Goal: Task Accomplishment & Management: Complete application form

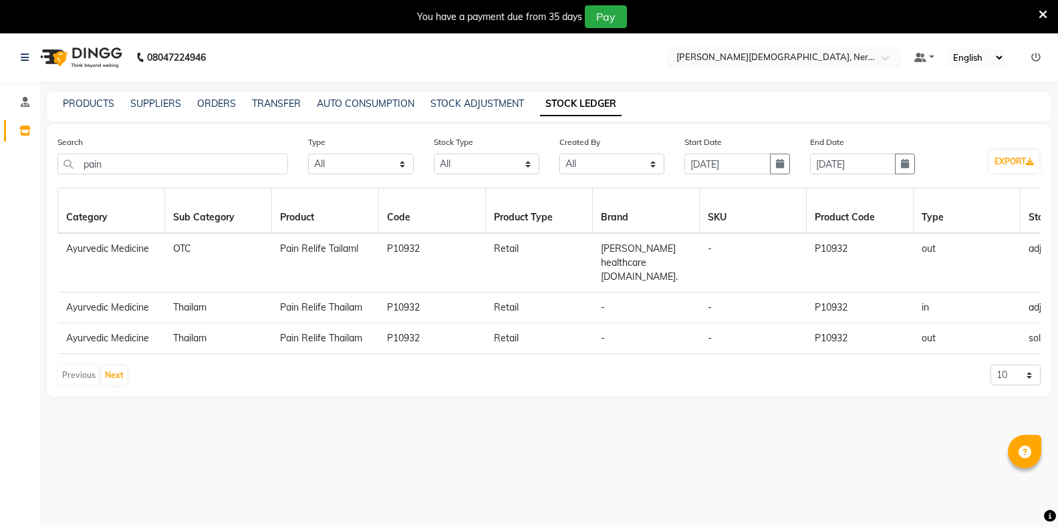
select select "all"
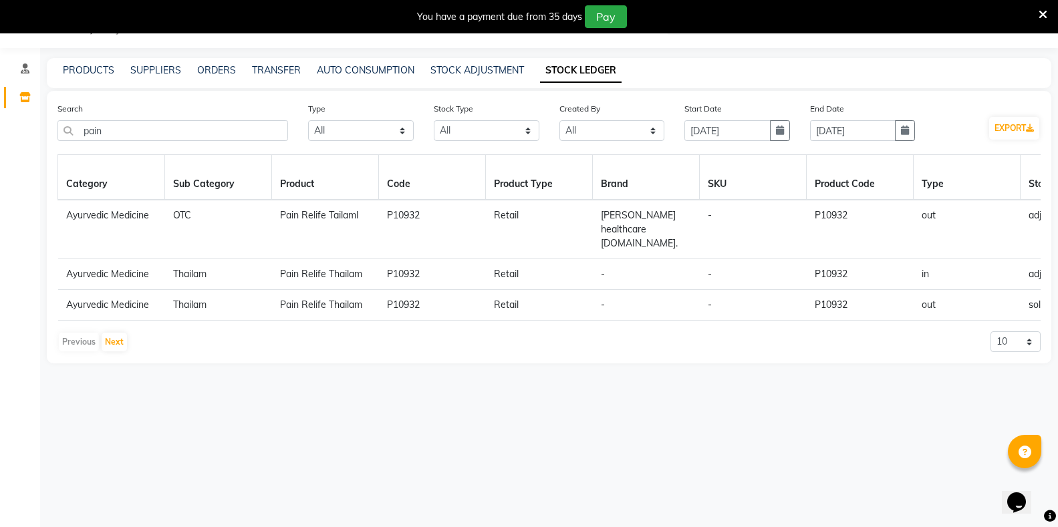
scroll to position [0, 1263]
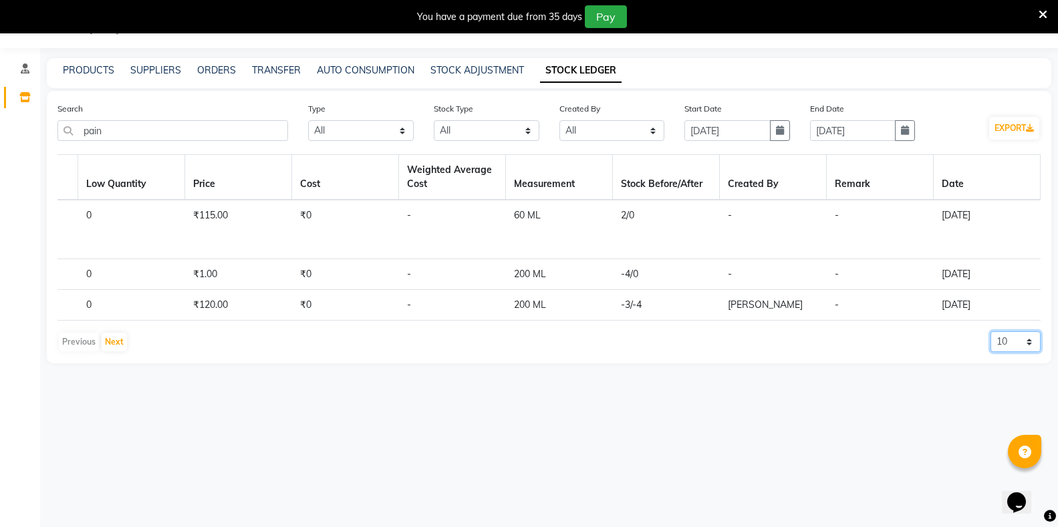
click at [1001, 339] on select "10 20 50" at bounding box center [1015, 341] width 50 height 21
select select "50"
click at [990, 331] on select "10 20 50" at bounding box center [1015, 341] width 50 height 21
click at [113, 338] on button "Next" at bounding box center [114, 342] width 25 height 19
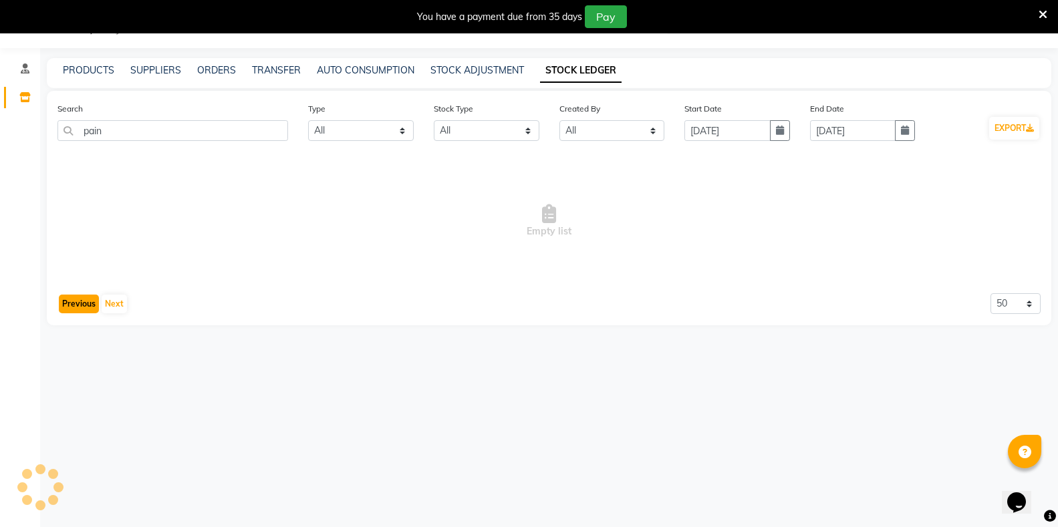
click at [77, 309] on button "Previous" at bounding box center [79, 304] width 40 height 19
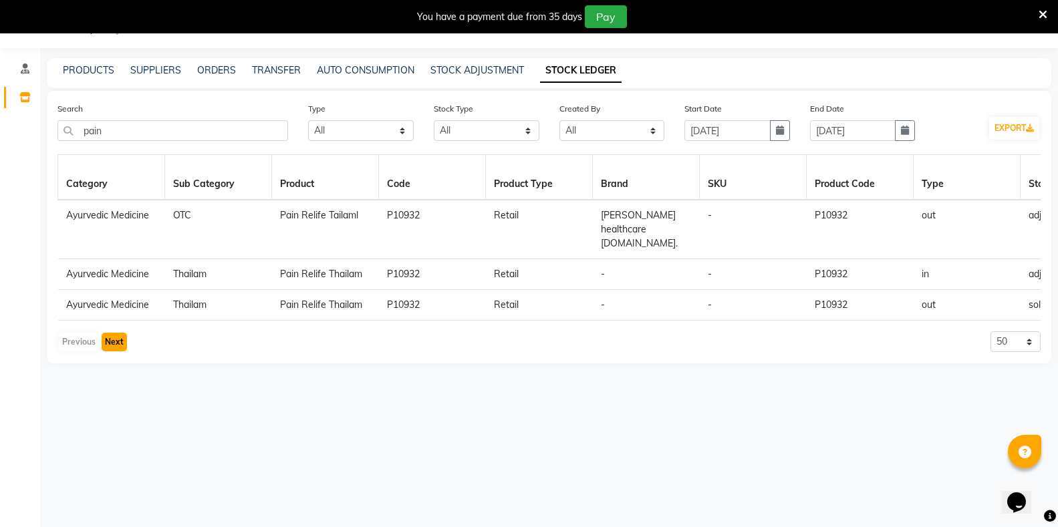
click at [114, 340] on button "Next" at bounding box center [114, 342] width 25 height 19
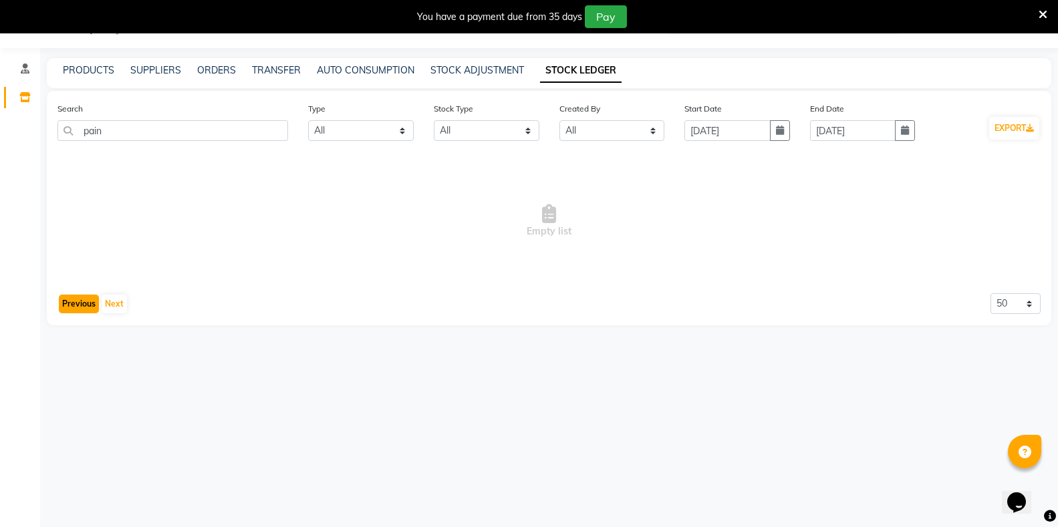
click at [70, 309] on button "Previous" at bounding box center [79, 304] width 40 height 19
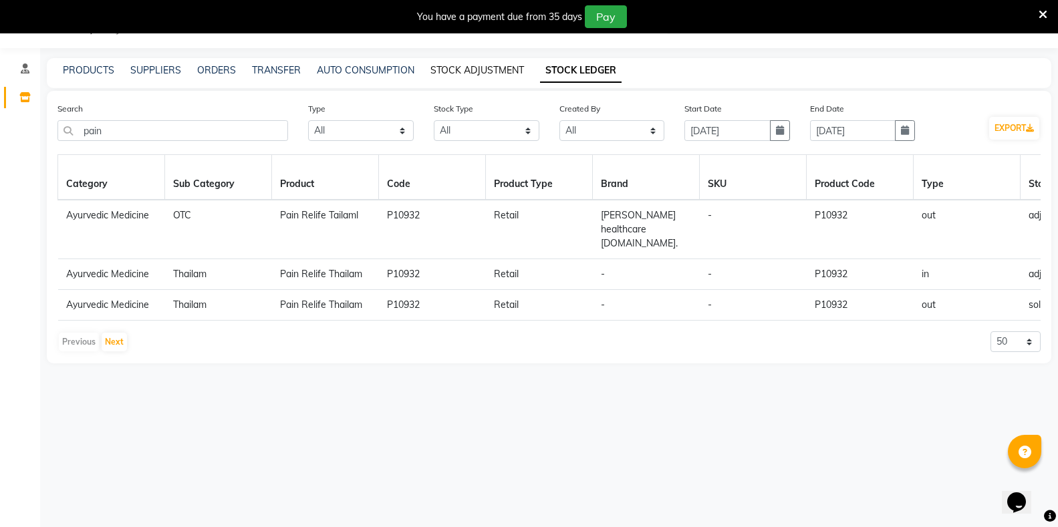
click at [484, 71] on link "STOCK ADJUSTMENT" at bounding box center [477, 70] width 94 height 12
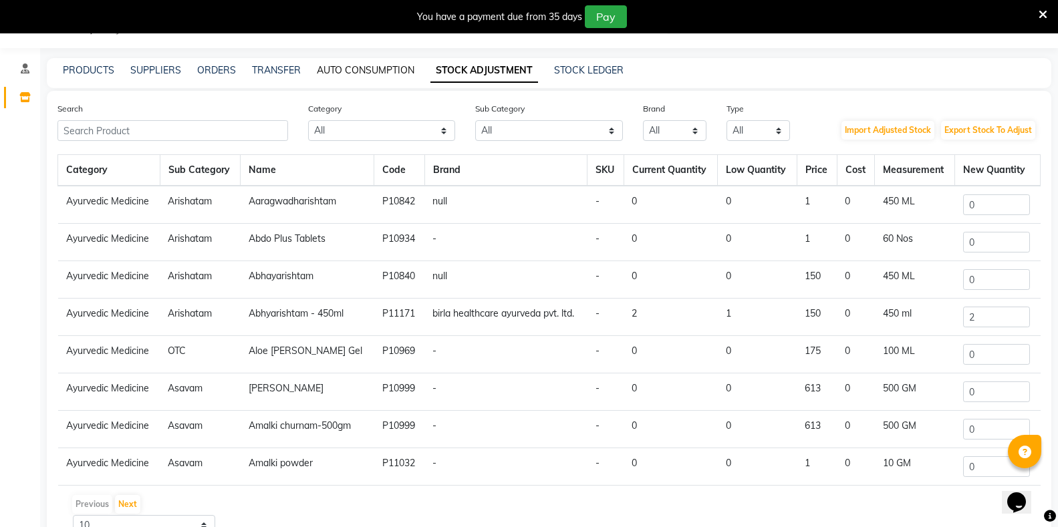
click at [390, 75] on link "AUTO CONSUMPTION" at bounding box center [366, 70] width 98 height 12
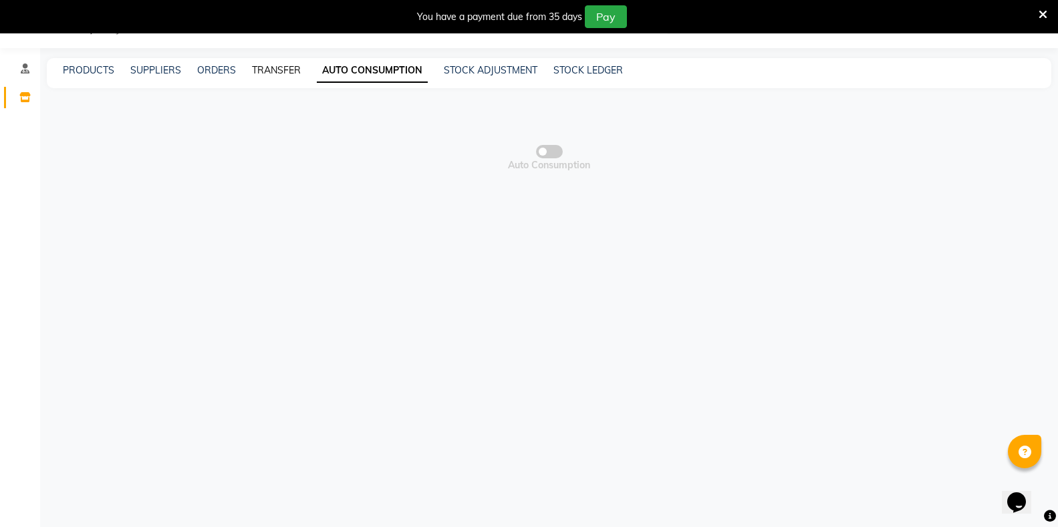
click at [277, 70] on link "TRANSFER" at bounding box center [276, 70] width 49 height 12
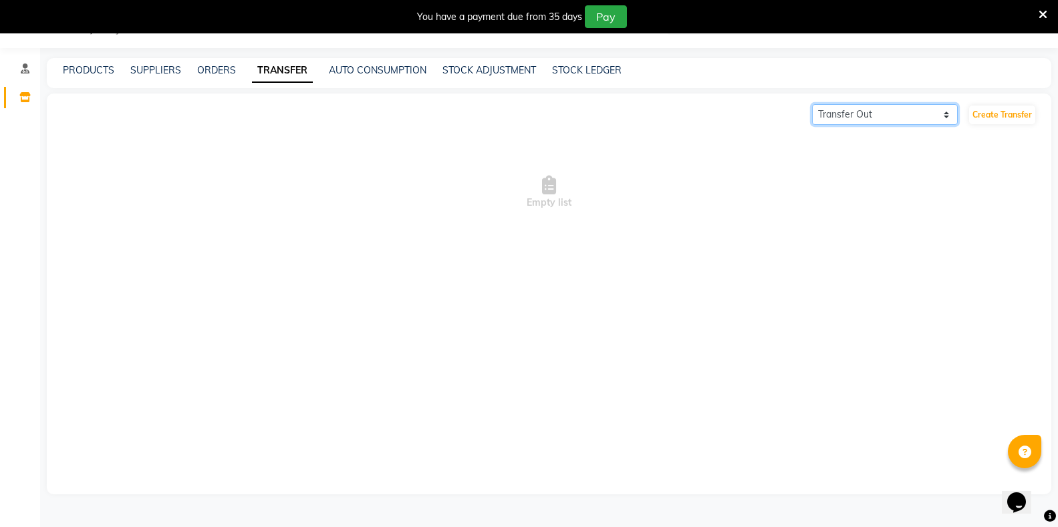
click at [943, 118] on select "Transfer In Transfer Out" at bounding box center [885, 114] width 146 height 21
select select "receiving"
click at [812, 104] on select "Transfer In Transfer Out" at bounding box center [885, 114] width 146 height 21
click at [1005, 114] on link "Create Transfer" at bounding box center [1002, 115] width 66 height 19
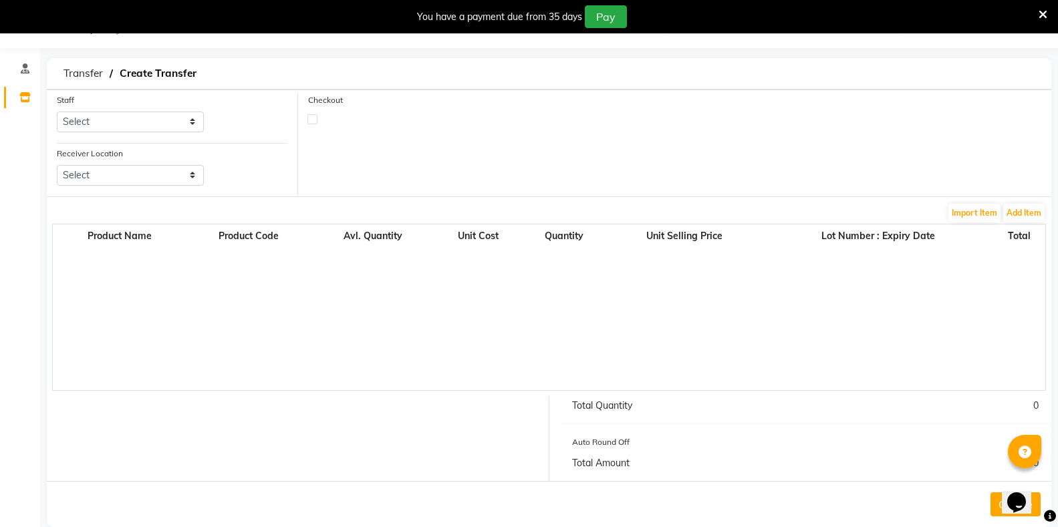
scroll to position [56, 0]
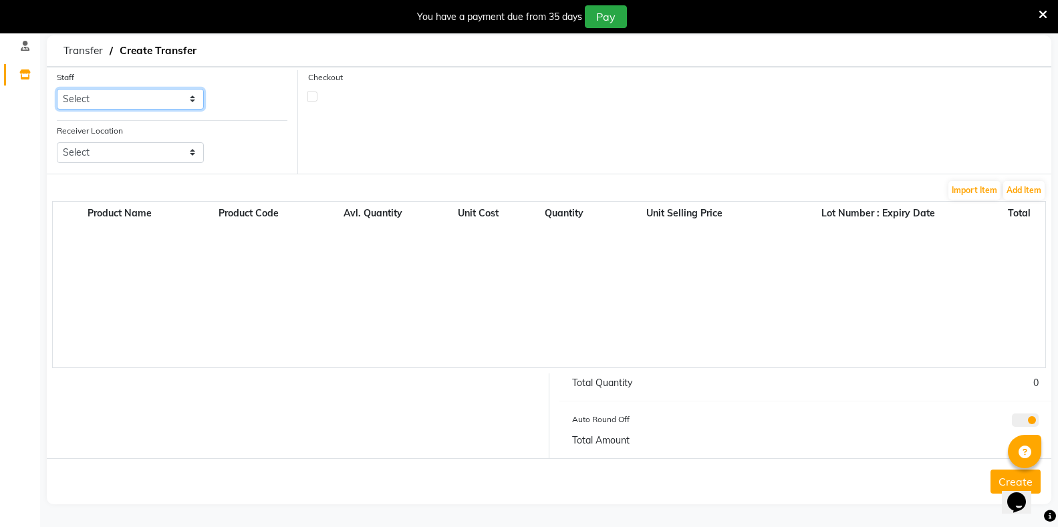
click at [133, 97] on select "Select [PERSON_NAME] [PERSON_NAME] [PERSON_NAME] Bibina [PERSON_NAME] [PERSON_N…" at bounding box center [130, 99] width 147 height 21
click at [337, 113] on div "Checkout" at bounding box center [674, 122] width 753 height 104
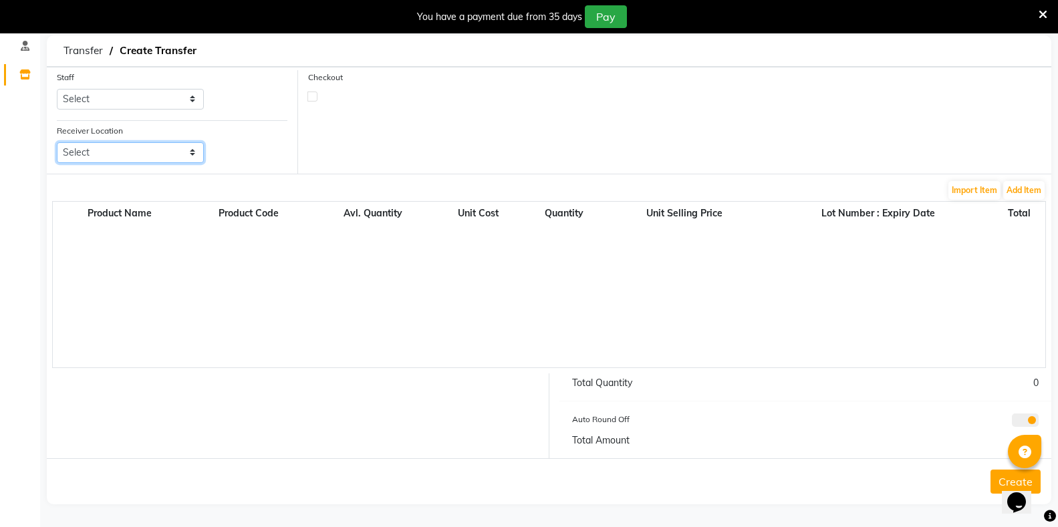
click at [106, 156] on select "Select Birla [DEMOGRAPHIC_DATA] - Ho, [GEOGRAPHIC_DATA] Birla Ayurveda, Thane […" at bounding box center [130, 152] width 147 height 21
click at [532, 279] on div "Product Name Product Code Avl. Quantity Unit Cost Quantity Unit Selling Price L…" at bounding box center [548, 284] width 993 height 167
click at [93, 52] on span "Transfer" at bounding box center [83, 51] width 53 height 24
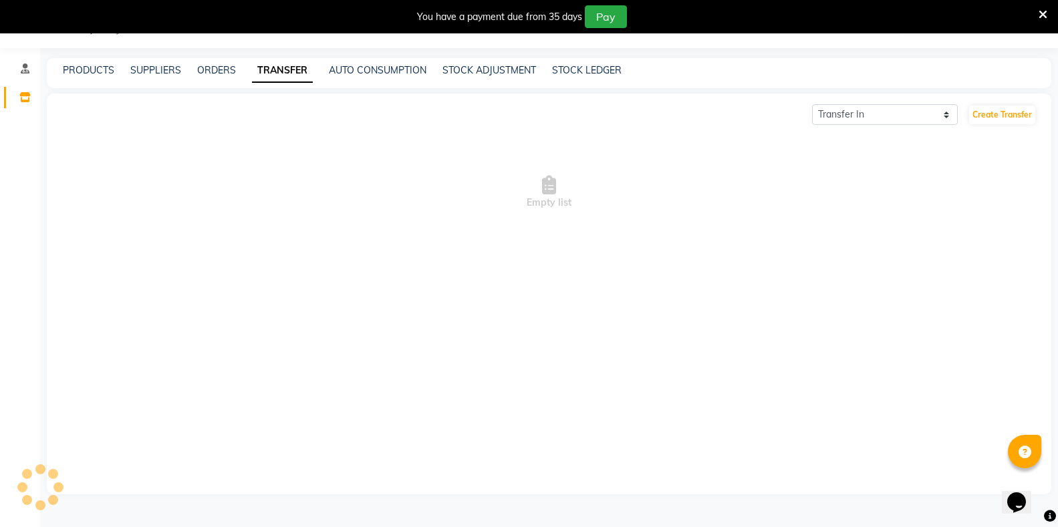
scroll to position [33, 0]
click at [269, 71] on link "TRANSFER" at bounding box center [282, 71] width 61 height 24
click at [858, 117] on select "Transfer In Transfer Out" at bounding box center [885, 114] width 146 height 21
select select "sender"
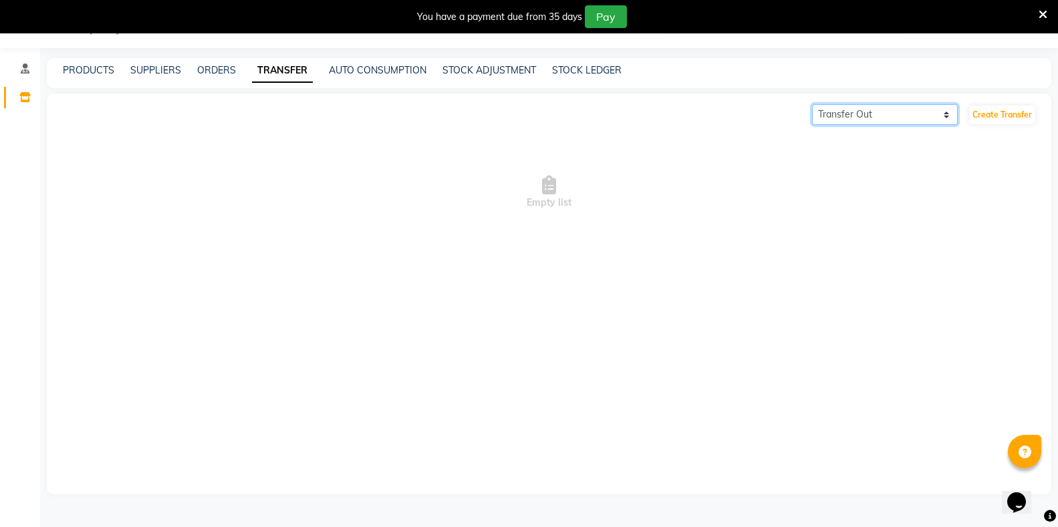
click at [812, 104] on select "Transfer In Transfer Out" at bounding box center [885, 114] width 146 height 21
click at [1021, 117] on link "Create Transfer" at bounding box center [1002, 115] width 66 height 19
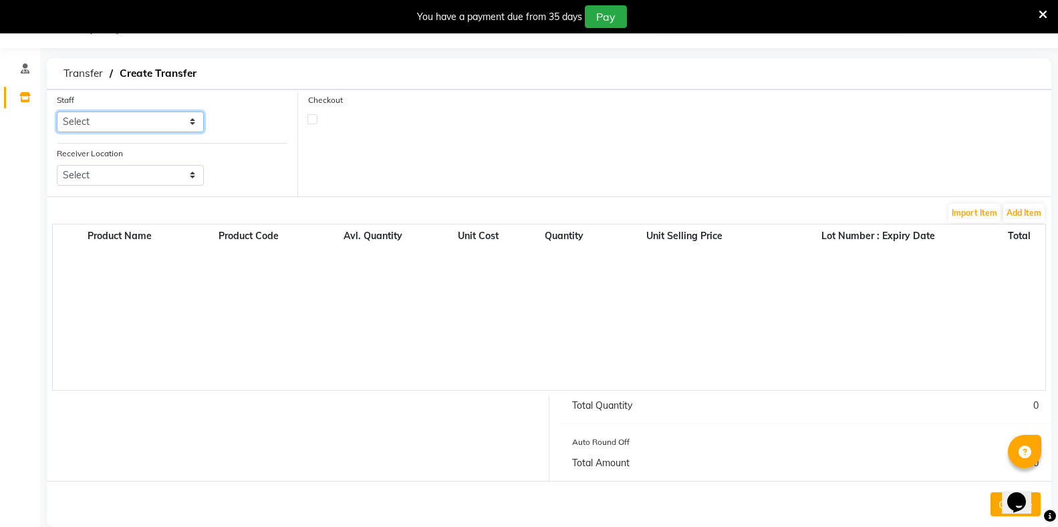
click at [83, 118] on select "Select [PERSON_NAME] [PERSON_NAME] [PERSON_NAME] Bibina [PERSON_NAME] [PERSON_N…" at bounding box center [130, 122] width 147 height 21
click at [97, 176] on select "Select Birla [DEMOGRAPHIC_DATA] - Ho, [GEOGRAPHIC_DATA] Birla Ayurveda, Thane […" at bounding box center [130, 175] width 147 height 21
click at [331, 146] on div "Checkout" at bounding box center [674, 145] width 753 height 104
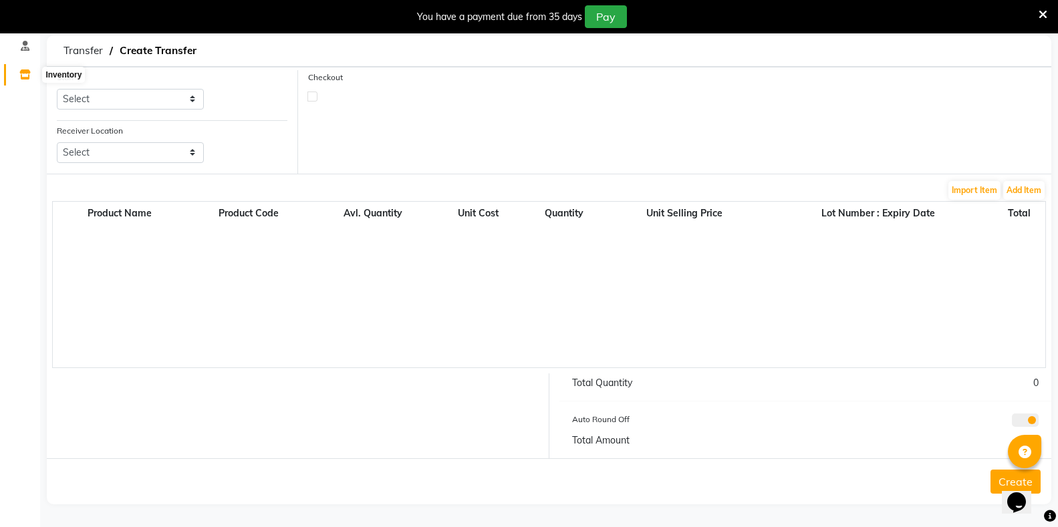
click at [25, 79] on icon at bounding box center [24, 74] width 11 height 10
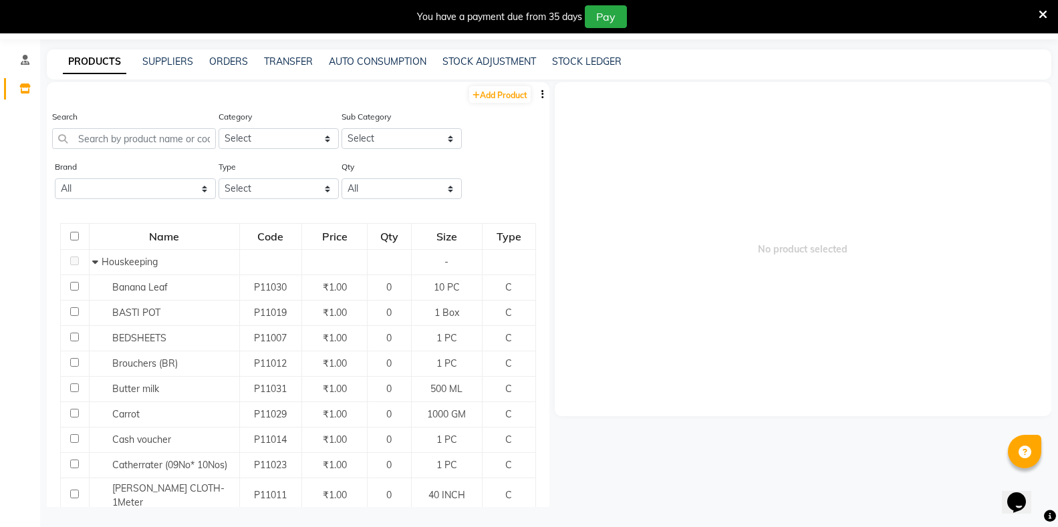
scroll to position [42, 0]
click at [218, 63] on link "ORDERS" at bounding box center [228, 61] width 39 height 12
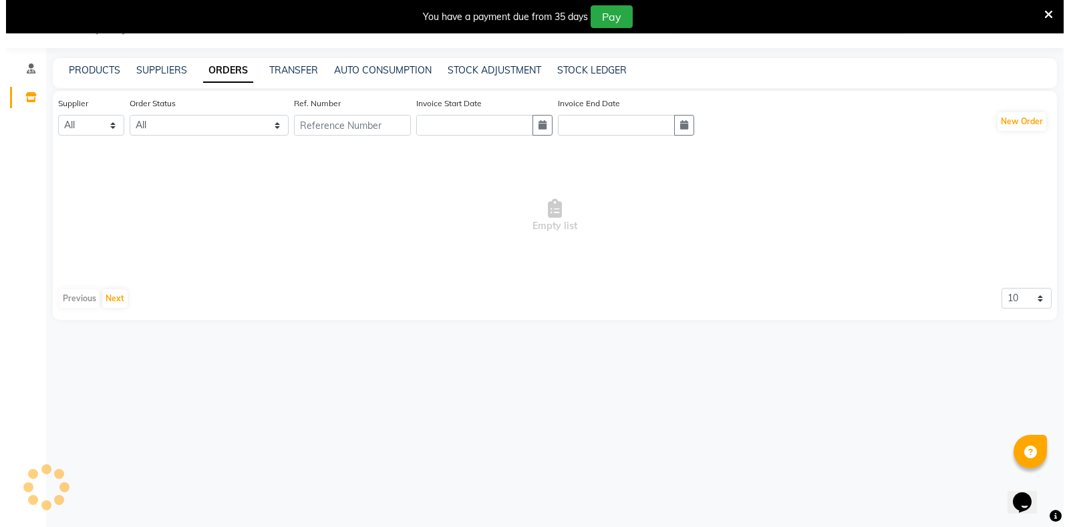
scroll to position [33, 0]
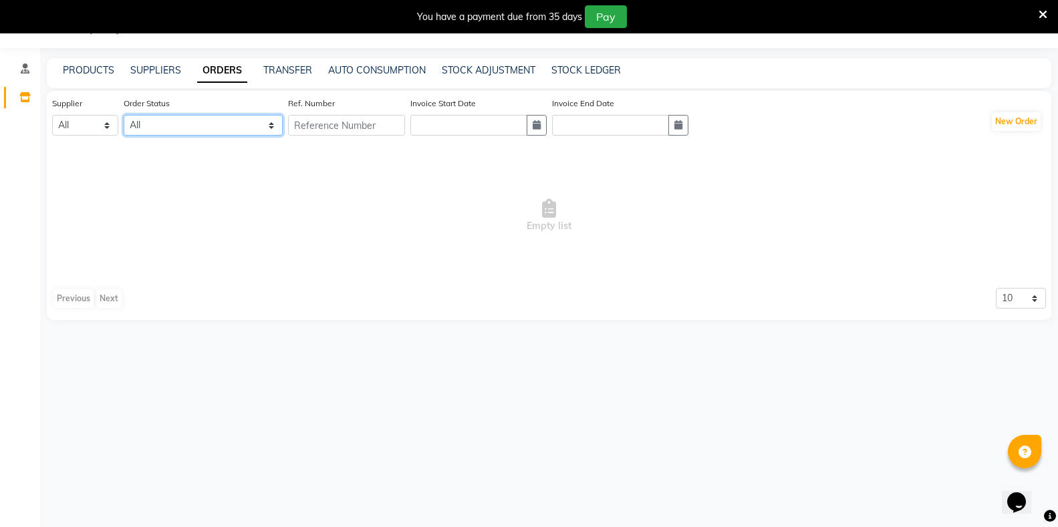
click at [210, 123] on select "All ORDERED PARTIAL-RECEIVED RECEIVED CANCELLED RETURNED" at bounding box center [203, 125] width 159 height 21
select select "received"
click at [124, 115] on select "All ORDERED PARTIAL-RECEIVED RECEIVED CANCELLED RETURNED" at bounding box center [203, 125] width 159 height 21
click at [238, 124] on select "All ORDERED PARTIAL-RECEIVED RECEIVED CANCELLED RETURNED" at bounding box center [203, 125] width 159 height 21
click at [124, 115] on select "All ORDERED PARTIAL-RECEIVED RECEIVED CANCELLED RETURNED" at bounding box center [203, 125] width 159 height 21
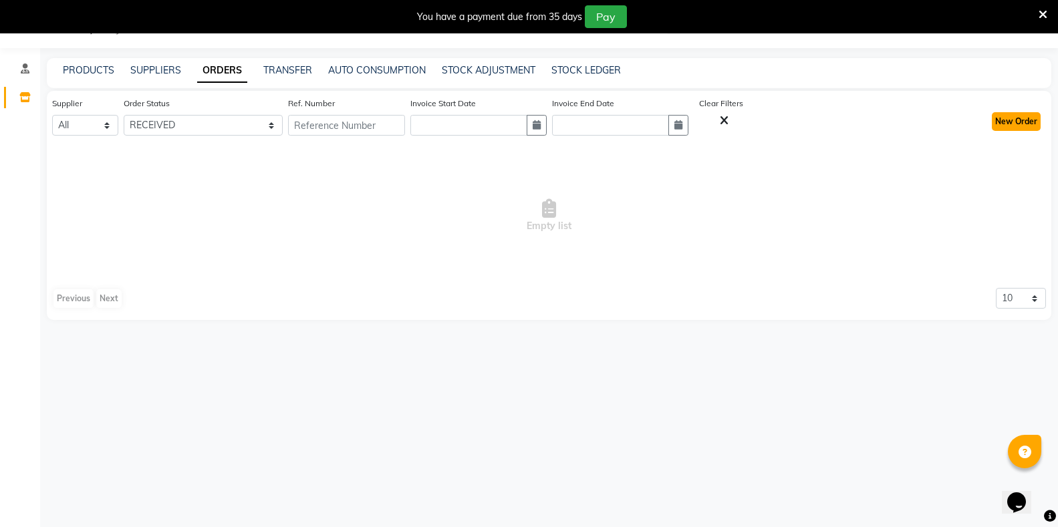
click at [1003, 123] on button "New Order" at bounding box center [1015, 121] width 49 height 19
select select "true"
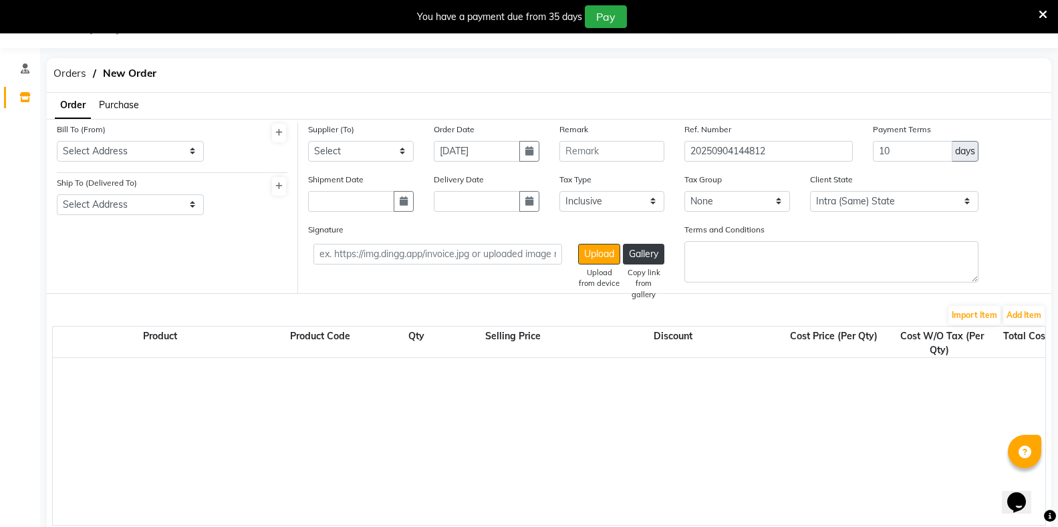
select select "2986"
click at [154, 151] on select "Select Address" at bounding box center [130, 151] width 147 height 21
click at [154, 150] on select "Select Address" at bounding box center [130, 151] width 147 height 21
click at [121, 102] on span "Purchase" at bounding box center [119, 105] width 40 height 12
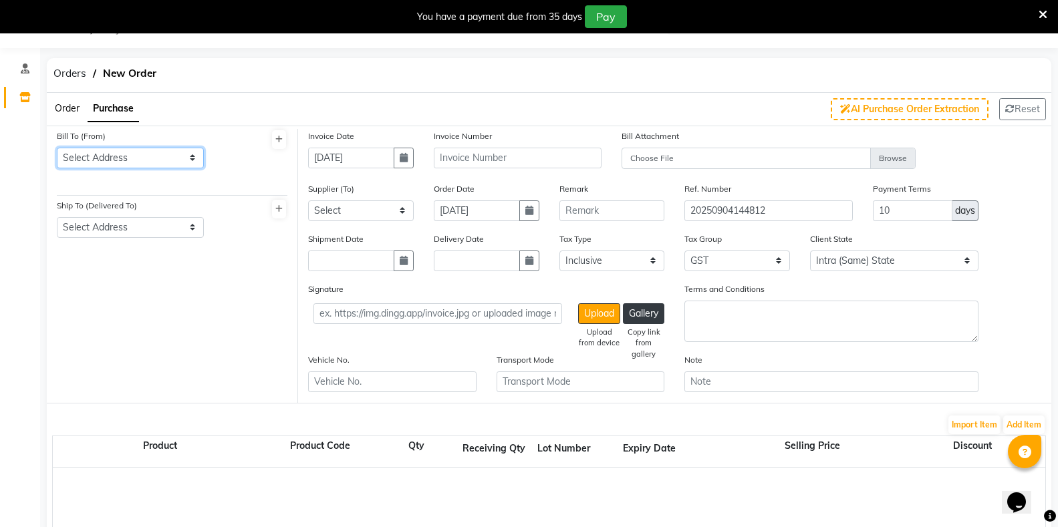
click at [176, 160] on select "Select Address" at bounding box center [130, 158] width 147 height 21
click at [276, 141] on icon at bounding box center [278, 140] width 7 height 8
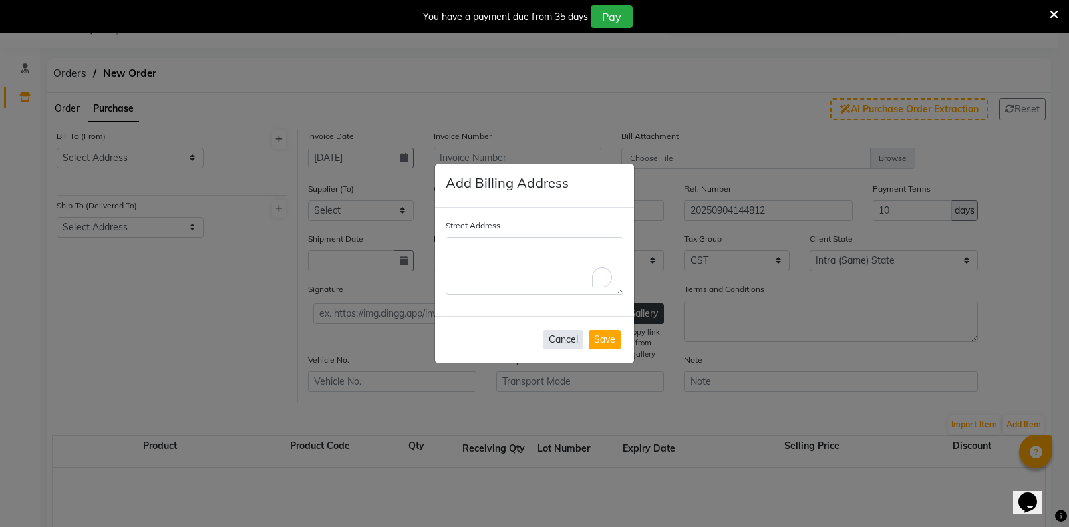
click at [558, 337] on button "Cancel" at bounding box center [563, 339] width 40 height 19
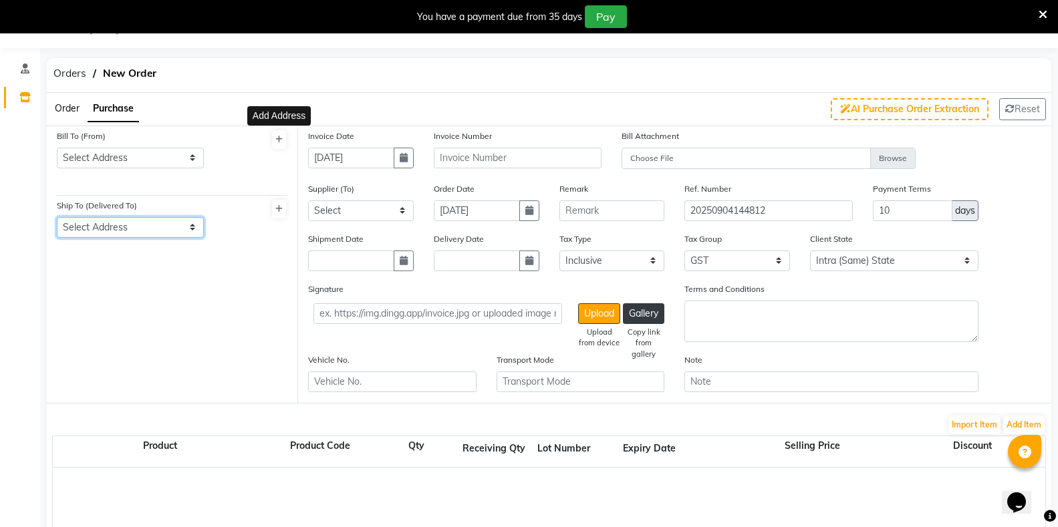
click at [193, 226] on select "Select Address" at bounding box center [130, 227] width 147 height 21
click at [249, 263] on div "Bill To (From) Select Address Ship To (Delivered To) Select Address" at bounding box center [172, 266] width 251 height 274
click at [26, 93] on icon at bounding box center [24, 97] width 11 height 10
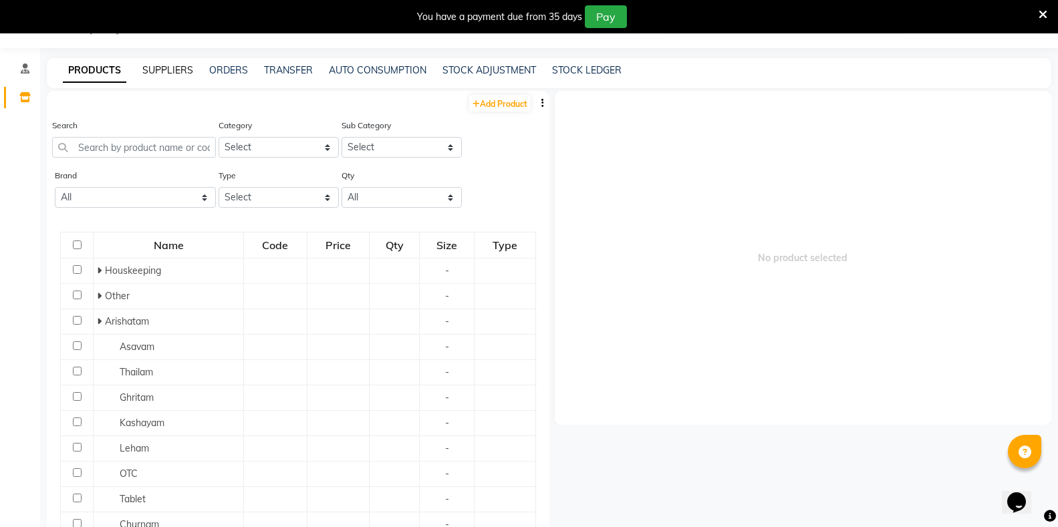
click at [176, 71] on link "SUPPLIERS" at bounding box center [167, 70] width 51 height 12
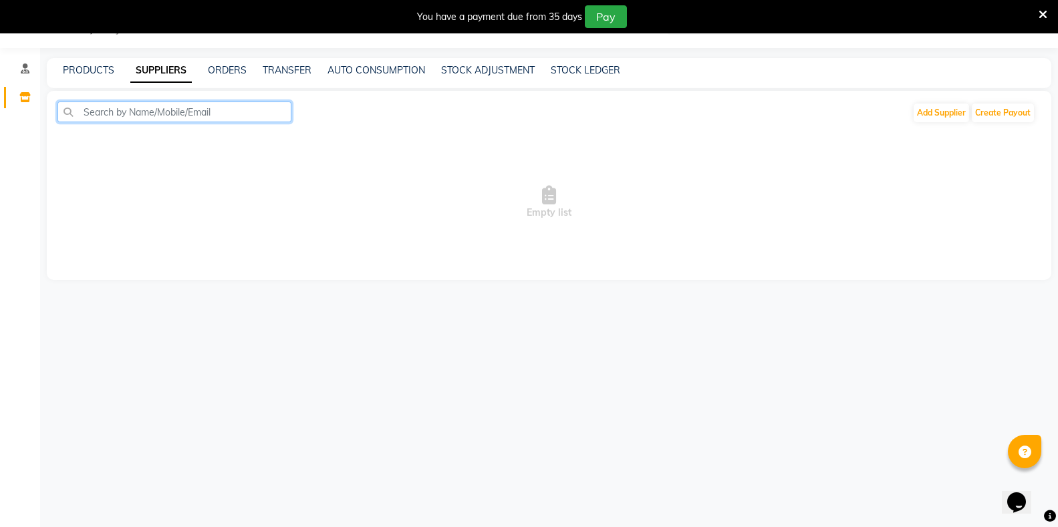
click at [159, 117] on input "text" at bounding box center [174, 112] width 234 height 21
type input "mana"
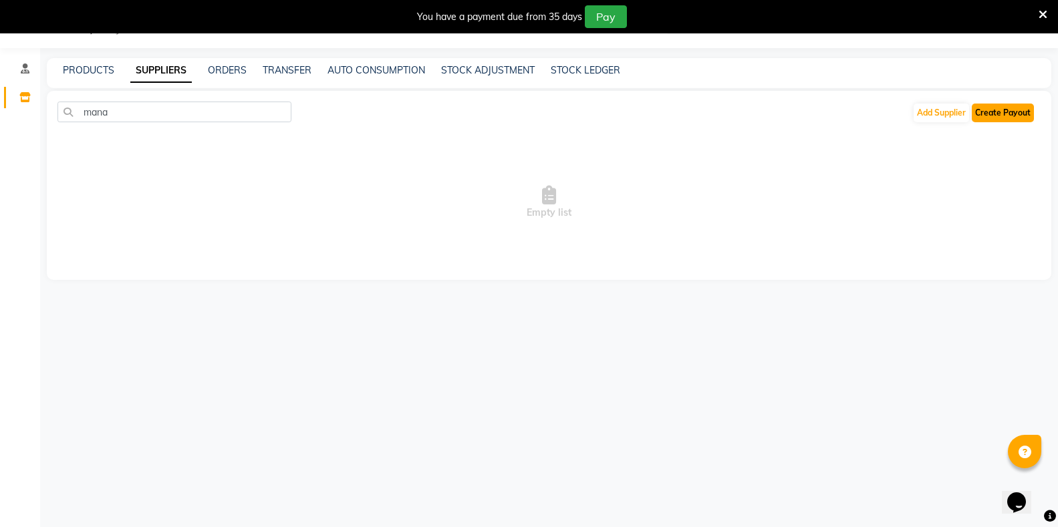
click at [1007, 115] on button "Create Payout" at bounding box center [1002, 113] width 62 height 19
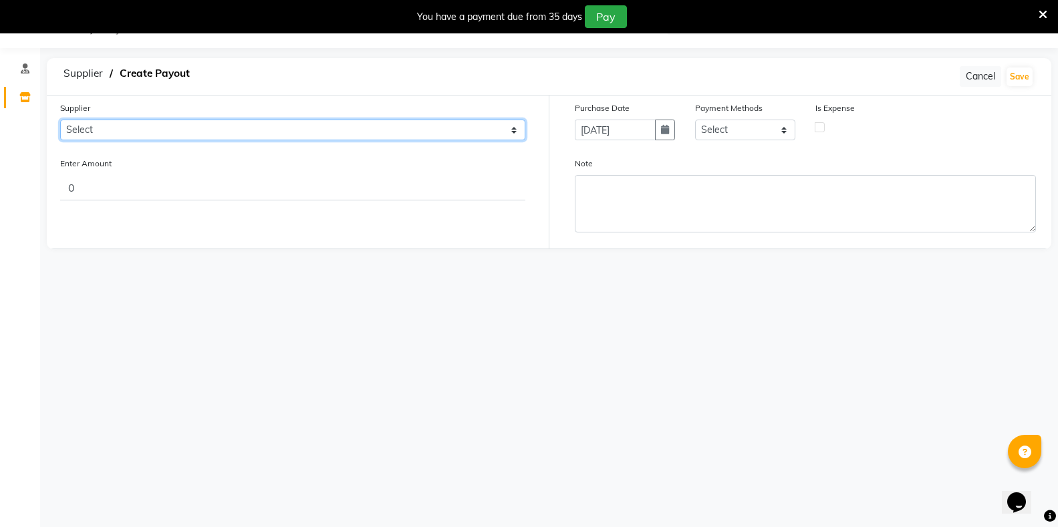
click at [286, 136] on select "Select" at bounding box center [292, 130] width 465 height 21
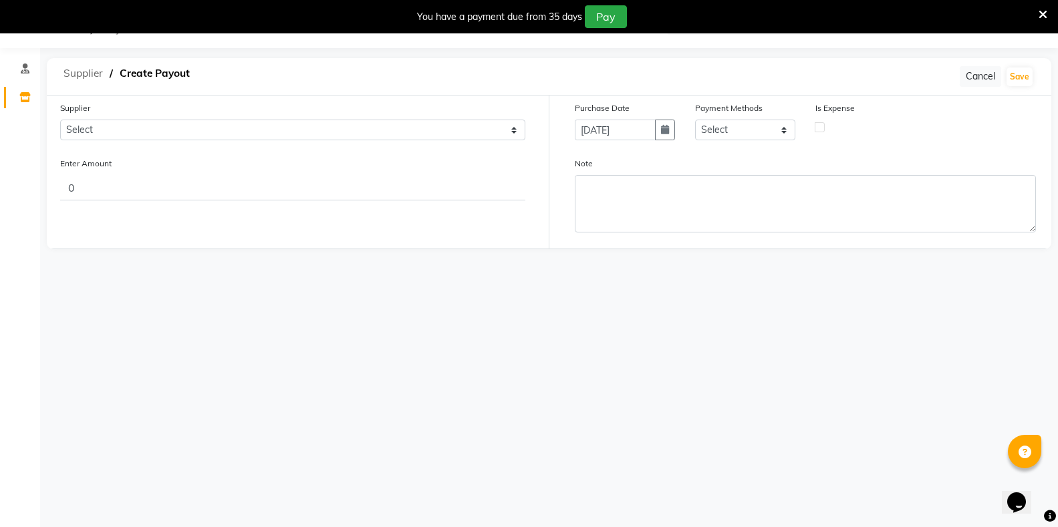
click at [86, 73] on span "Supplier" at bounding box center [83, 73] width 53 height 24
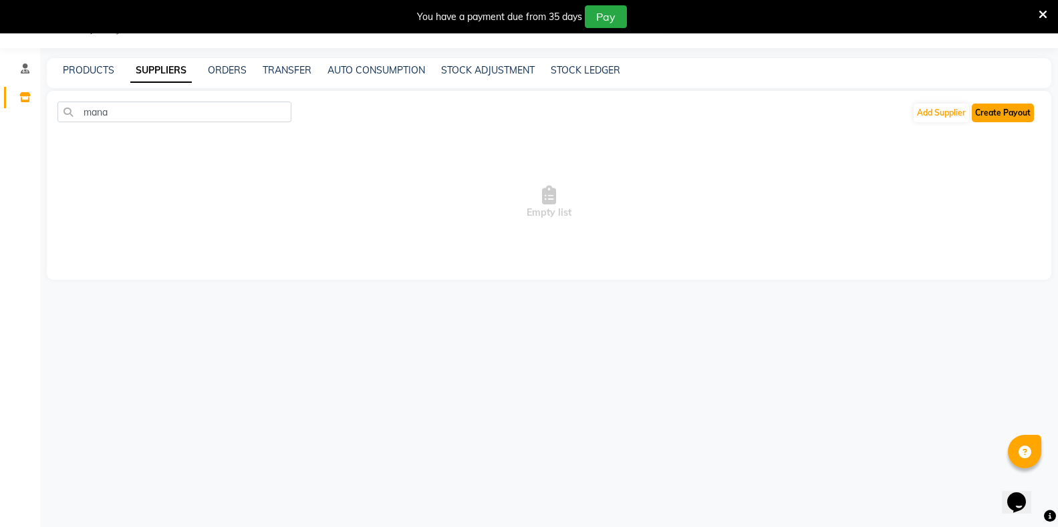
click at [1014, 114] on button "Create Payout" at bounding box center [1002, 113] width 62 height 19
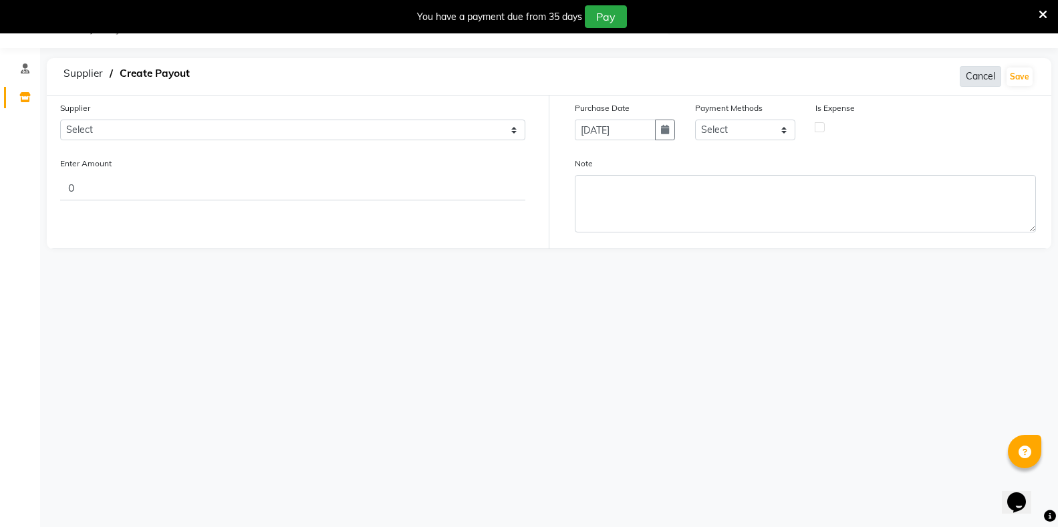
click at [986, 76] on button "Cancel" at bounding box center [979, 76] width 41 height 21
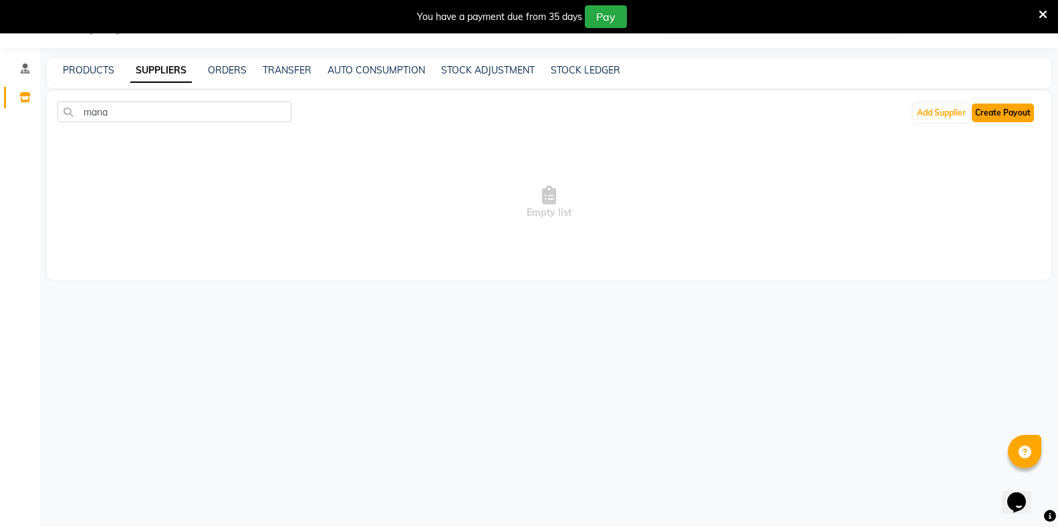
click at [995, 115] on button "Create Payout" at bounding box center [1002, 113] width 62 height 19
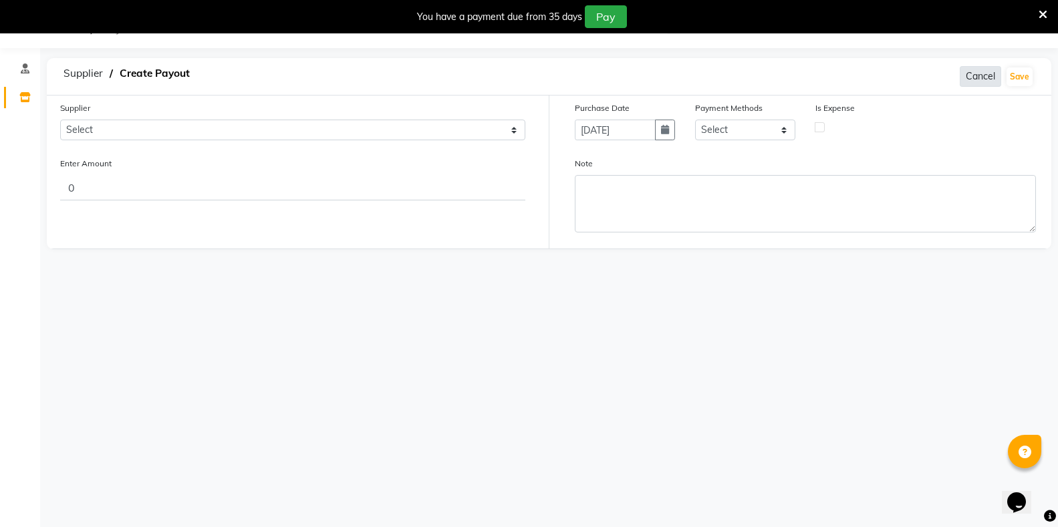
click at [984, 76] on button "Cancel" at bounding box center [979, 76] width 41 height 21
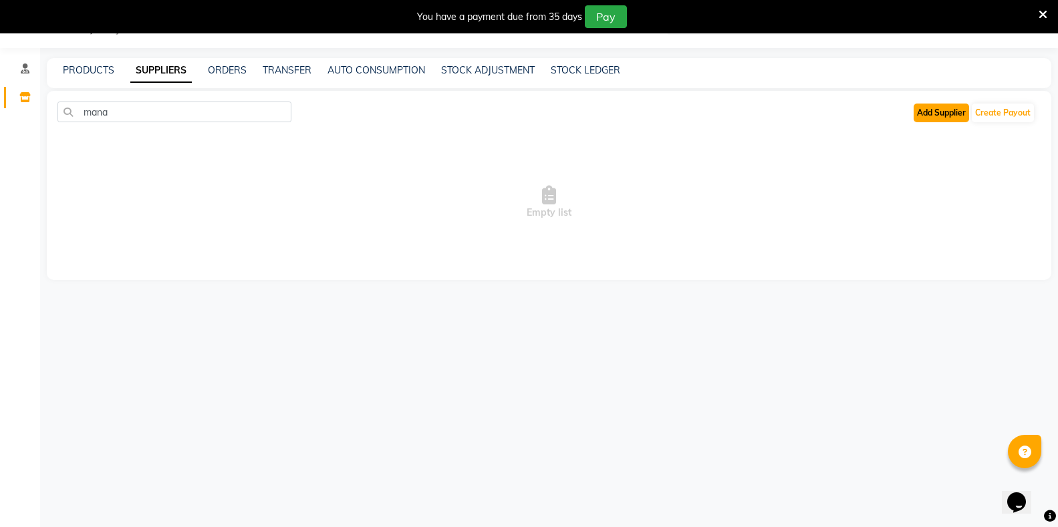
click at [950, 110] on button "Add Supplier" at bounding box center [940, 113] width 55 height 19
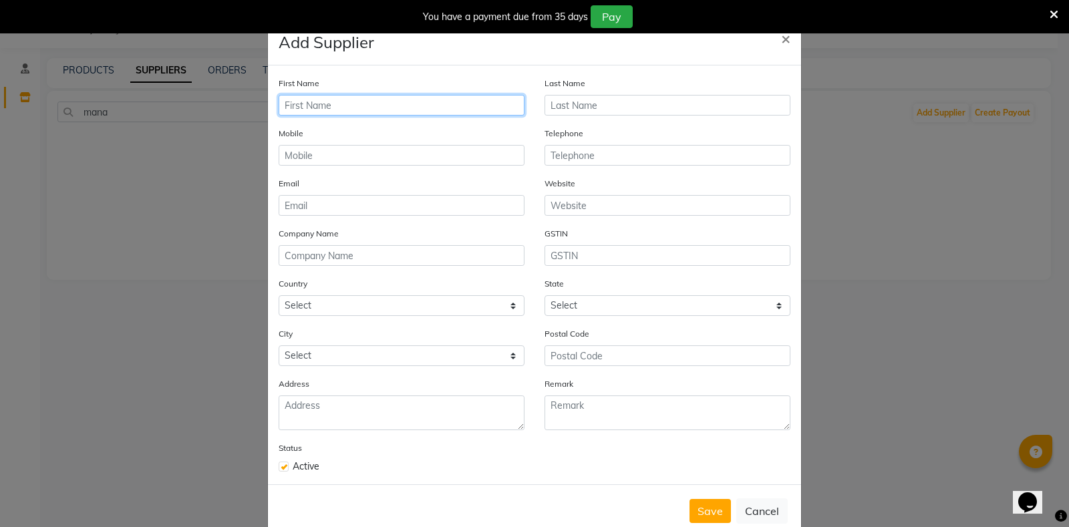
click at [329, 102] on input "text" at bounding box center [402, 105] width 246 height 21
type input "[PERSON_NAME]"
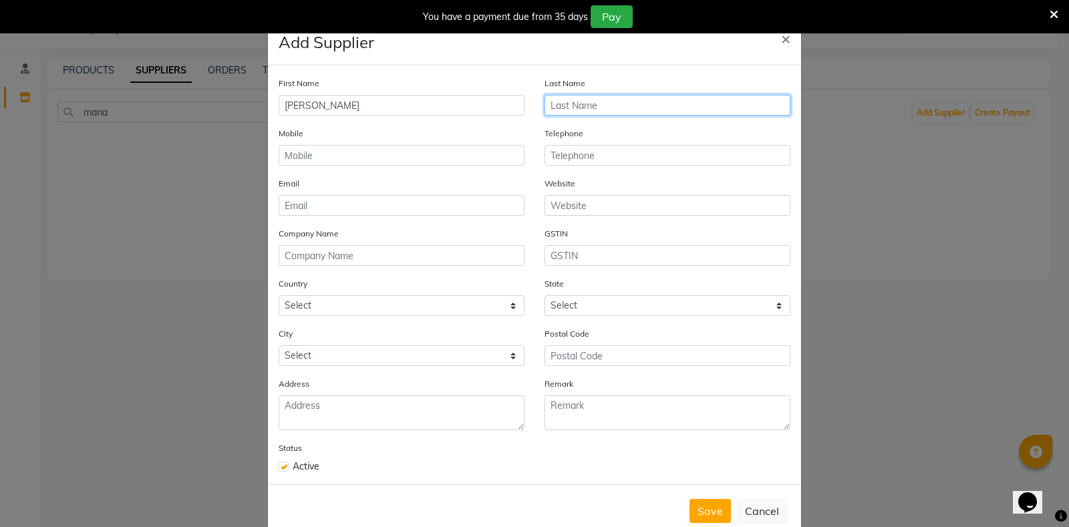
type input "WELLNESS"
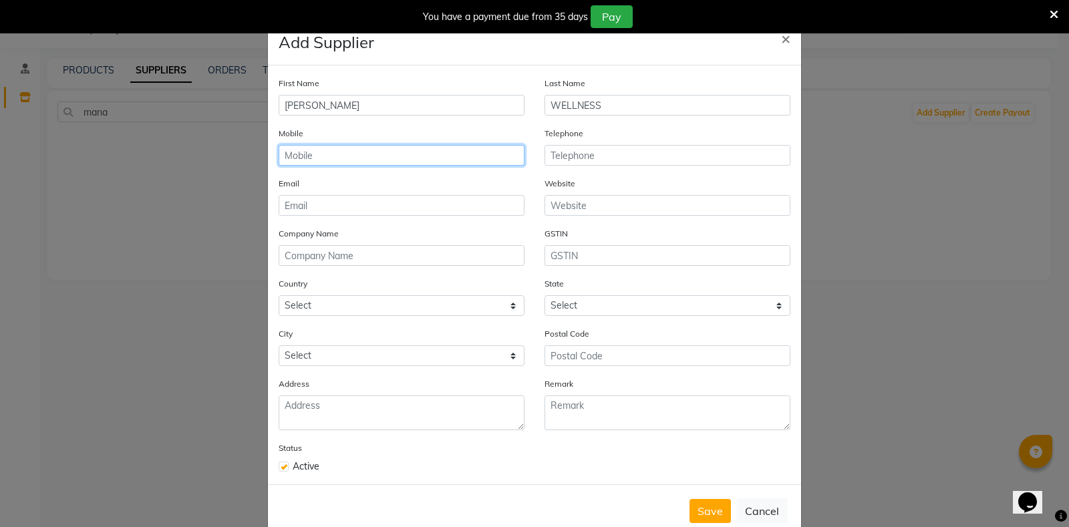
type input "09820701429"
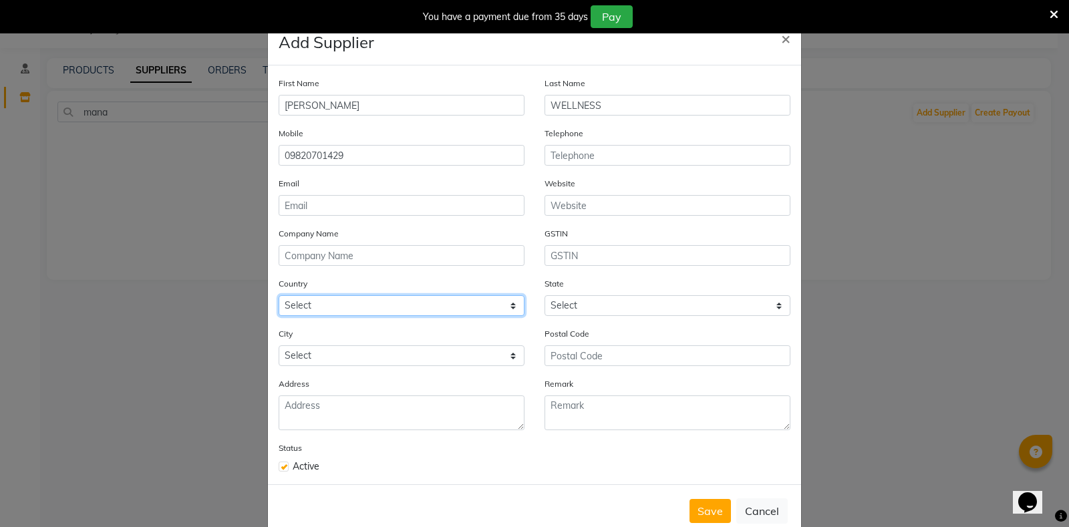
select select "1"
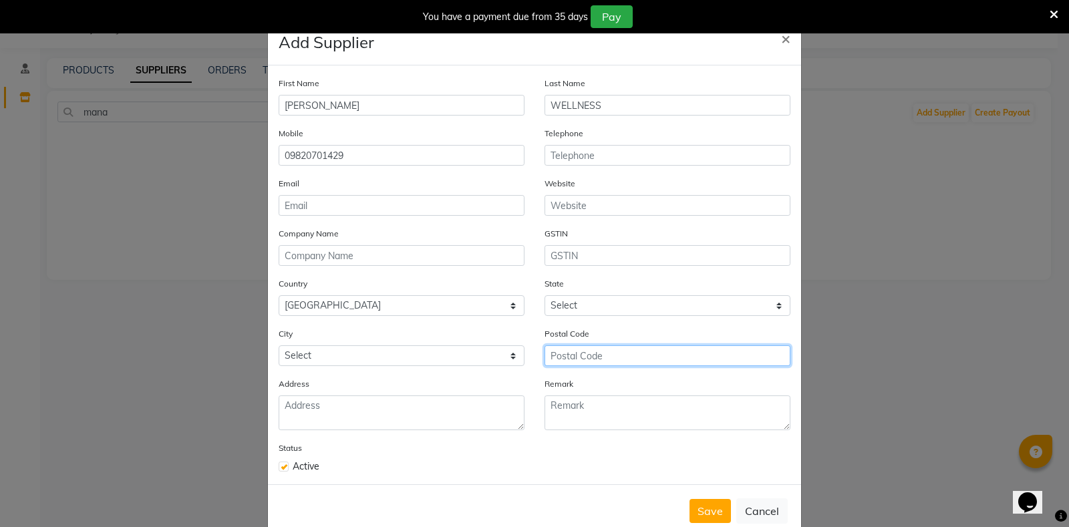
type input "421306"
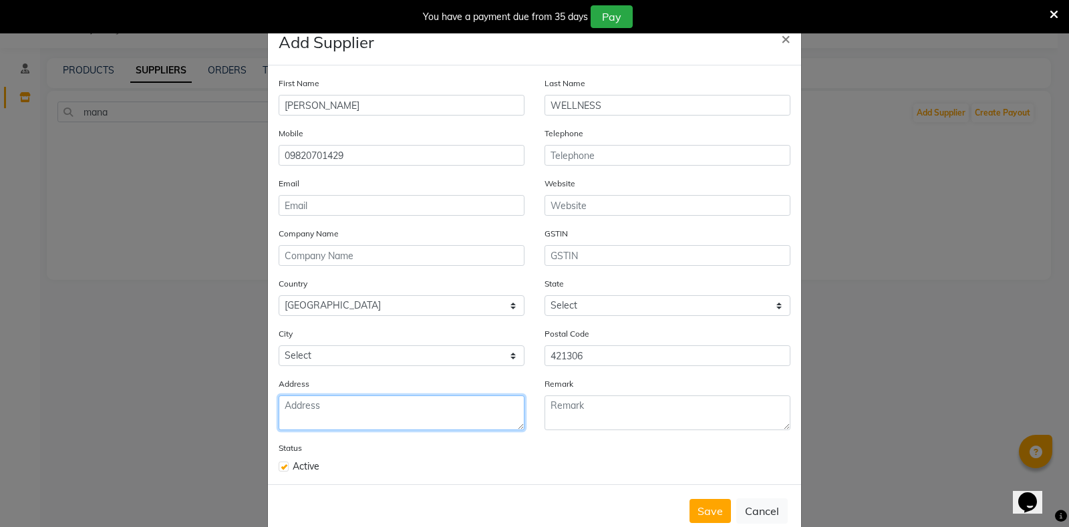
type textarea "[STREET_ADDRESS] [DEMOGRAPHIC_DATA][PERSON_NAME], [PERSON_NAME], [GEOGRAPHIC_DA…"
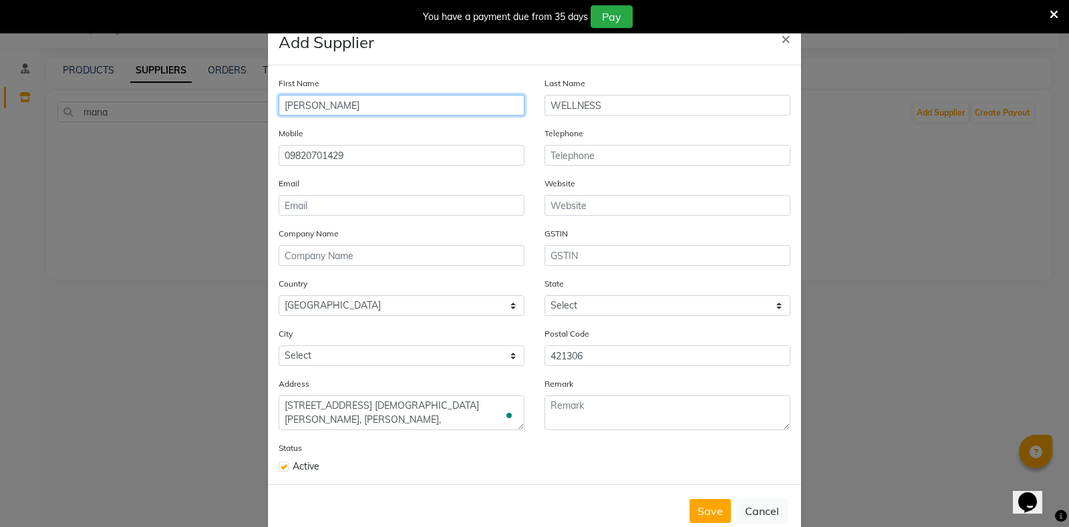
scroll to position [29, 0]
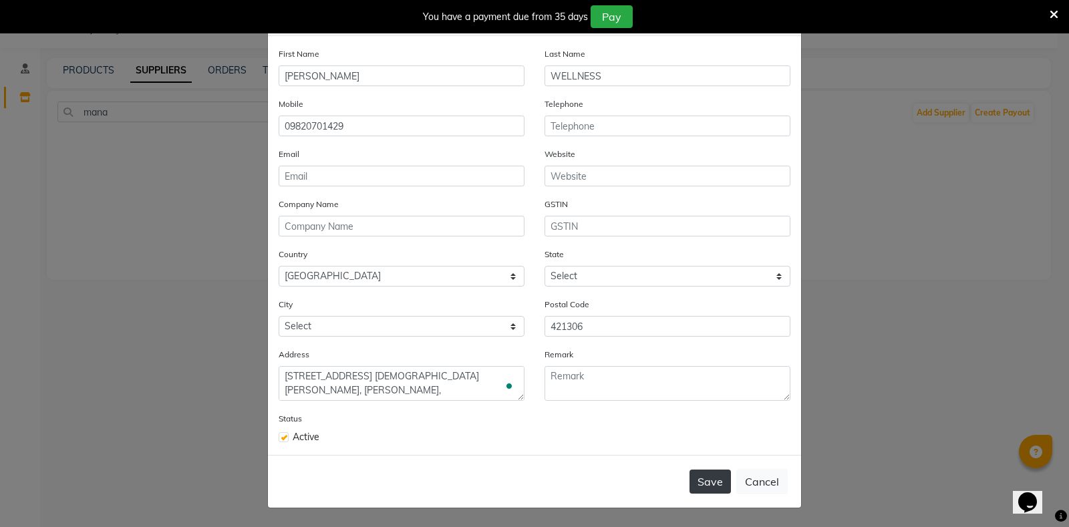
click at [693, 476] on button "Save" at bounding box center [709, 482] width 41 height 24
click at [498, 178] on input "email" at bounding box center [402, 176] width 246 height 21
click at [666, 244] on div "GSTIN" at bounding box center [667, 222] width 266 height 50
click at [443, 173] on input "email" at bounding box center [402, 176] width 246 height 21
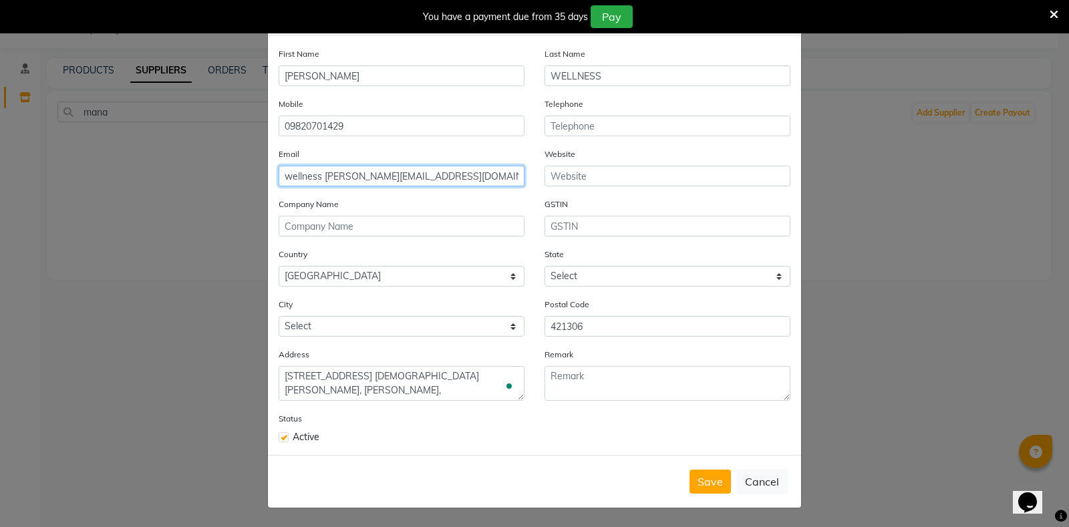
type input "wellness [PERSON_NAME][EMAIL_ADDRESS][DOMAIN_NAME]"
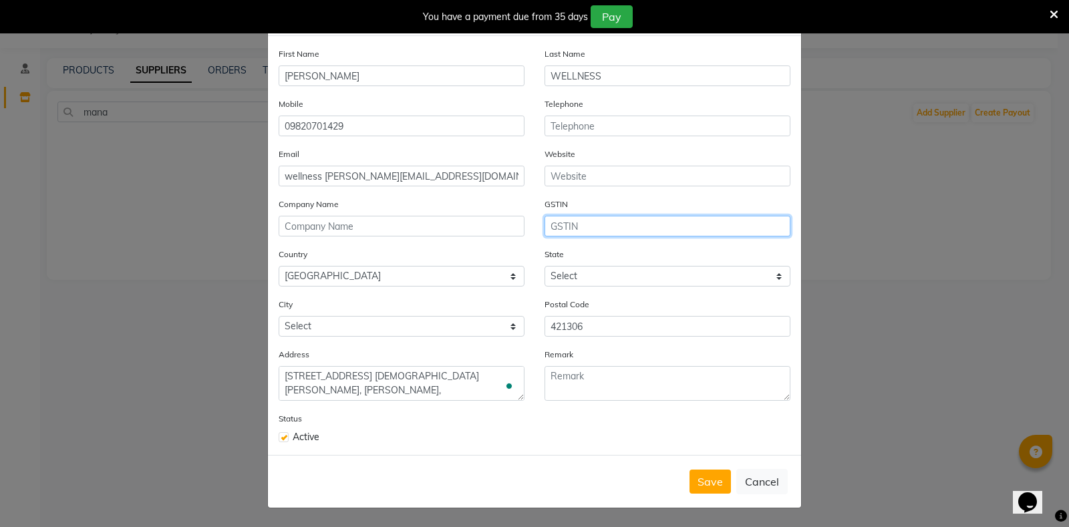
click at [587, 228] on input "text" at bounding box center [667, 226] width 246 height 21
type input "27AIHN6874GIZS"
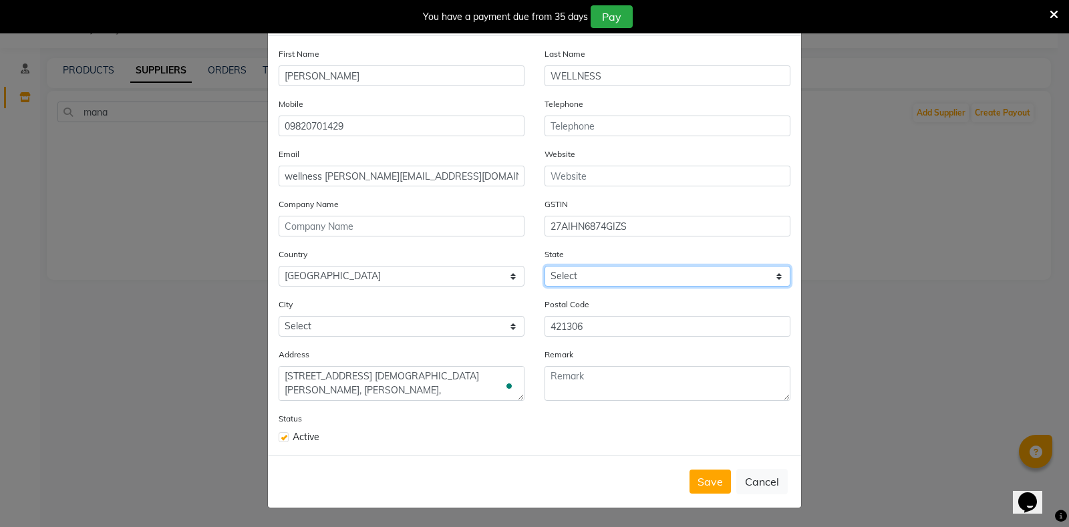
click at [639, 273] on select "Select [GEOGRAPHIC_DATA] [GEOGRAPHIC_DATA] [GEOGRAPHIC_DATA] [GEOGRAPHIC_DATA] …" at bounding box center [667, 276] width 246 height 21
select select "22"
click at [544, 266] on select "Select [GEOGRAPHIC_DATA] [GEOGRAPHIC_DATA] [GEOGRAPHIC_DATA] [GEOGRAPHIC_DATA] …" at bounding box center [667, 276] width 246 height 21
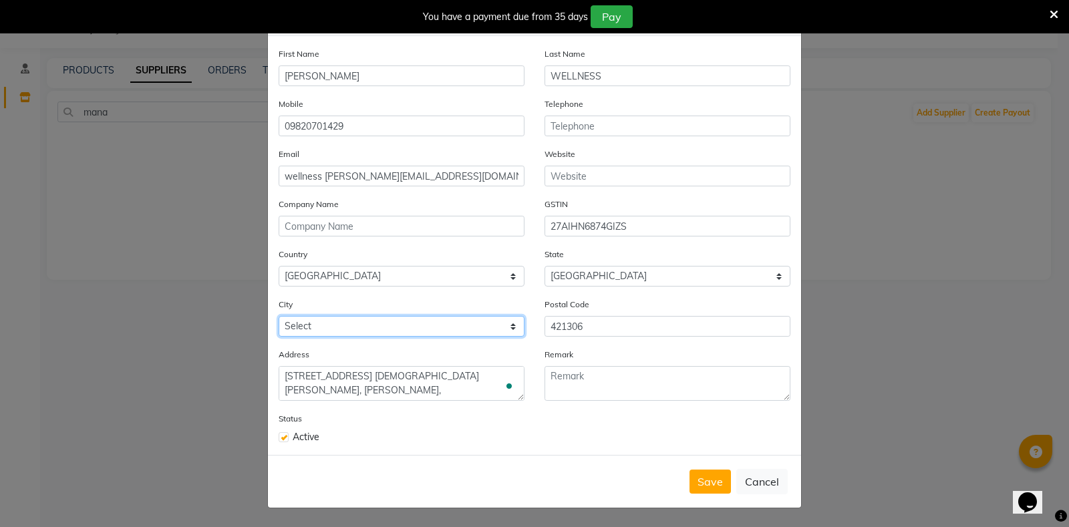
click at [410, 327] on select "Select Achalpur Aheri [GEOGRAPHIC_DATA] Cantonment [GEOGRAPHIC_DATA] [GEOGRAPHI…" at bounding box center [402, 326] width 246 height 21
select select "2618"
click at [279, 316] on select "Select Achalpur Aheri [GEOGRAPHIC_DATA] Cantonment [GEOGRAPHIC_DATA] [GEOGRAPHI…" at bounding box center [402, 326] width 246 height 21
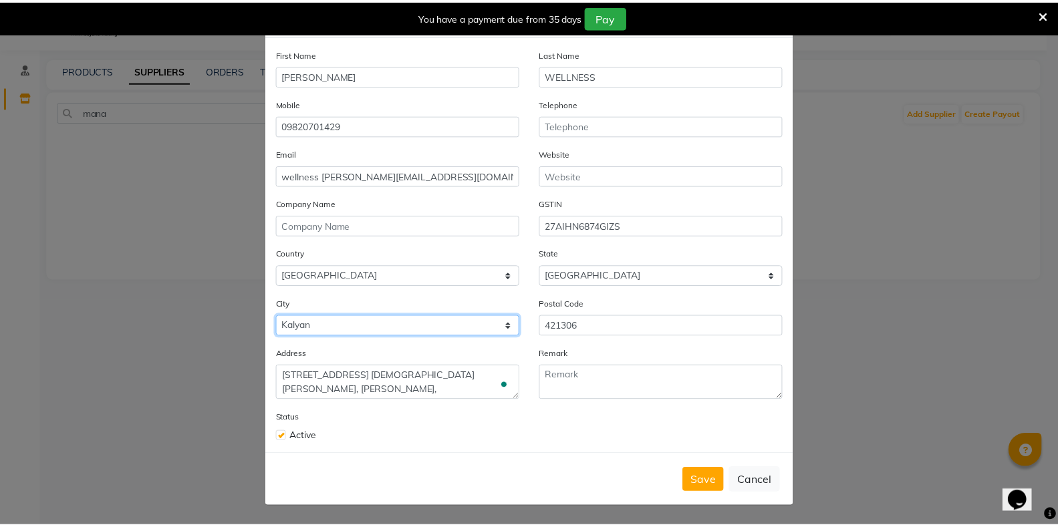
scroll to position [0, 0]
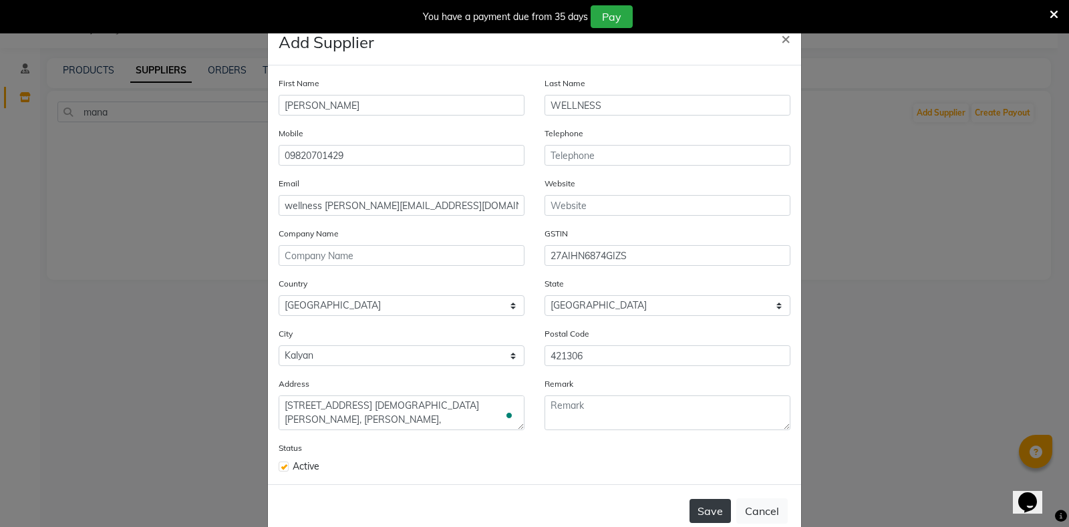
click at [714, 514] on button "Save" at bounding box center [709, 511] width 41 height 24
click at [319, 205] on input "wellness [PERSON_NAME][EMAIL_ADDRESS][DOMAIN_NAME]" at bounding box center [402, 205] width 246 height 21
click at [343, 201] on input "[EMAIL_ADDRESS][PERSON_NAME][DOMAIN_NAME]" at bounding box center [402, 205] width 246 height 21
type input "[EMAIL_ADDRESS][PERSON_NAME][DOMAIN_NAME]"
click at [713, 506] on button "Save" at bounding box center [709, 511] width 41 height 24
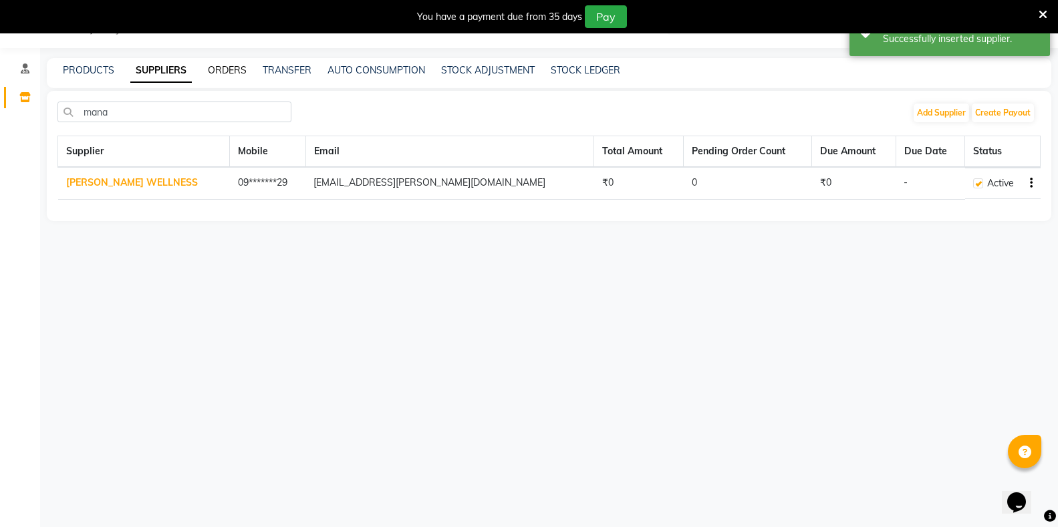
click at [222, 72] on link "ORDERS" at bounding box center [227, 70] width 39 height 12
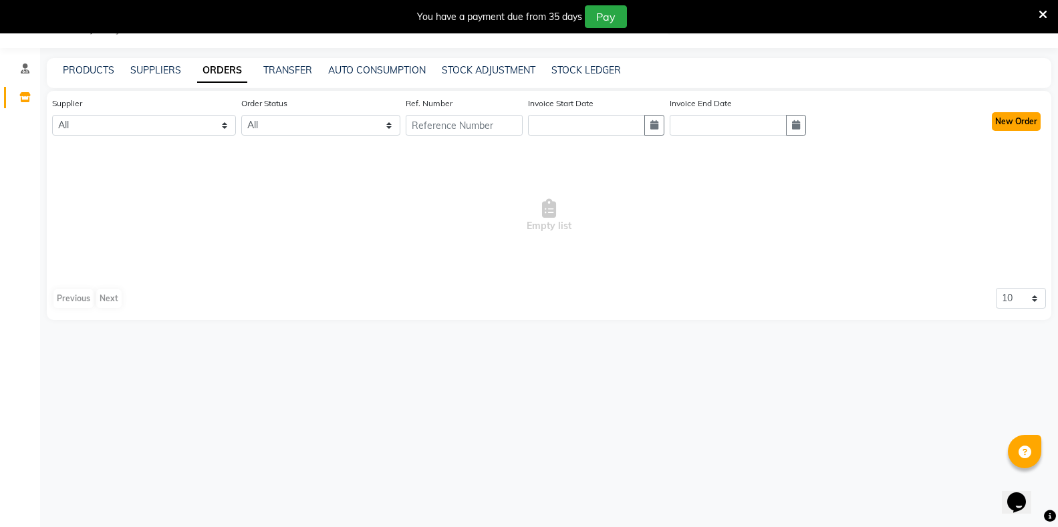
click at [1026, 122] on button "New Order" at bounding box center [1015, 121] width 49 height 19
select select "true"
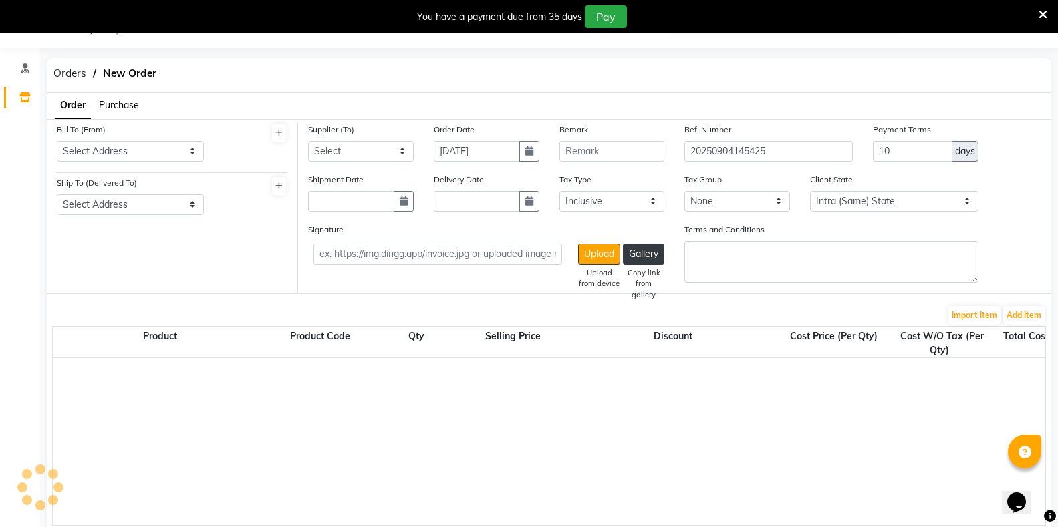
select select "2986"
click at [113, 102] on span "Purchase" at bounding box center [119, 105] width 40 height 12
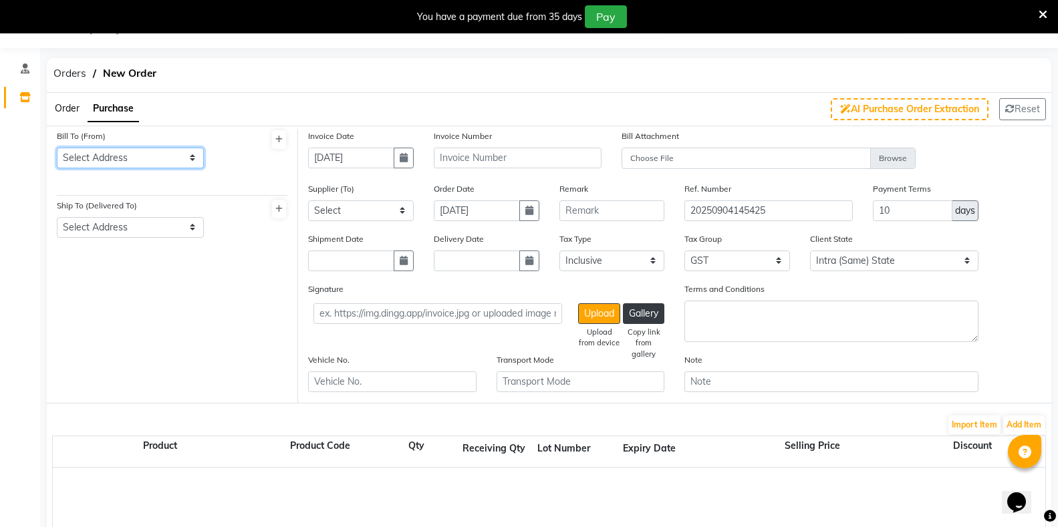
click at [117, 156] on select "Select Address" at bounding box center [130, 158] width 147 height 21
click at [194, 157] on select "Select Address" at bounding box center [130, 158] width 147 height 21
click at [282, 139] on icon at bounding box center [278, 140] width 7 height 8
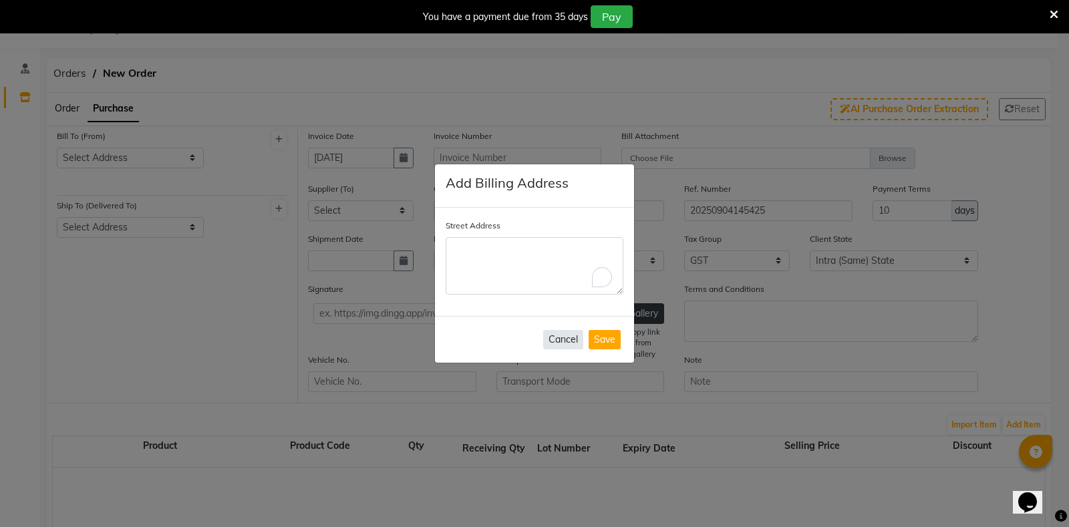
click at [569, 336] on button "Cancel" at bounding box center [563, 339] width 40 height 19
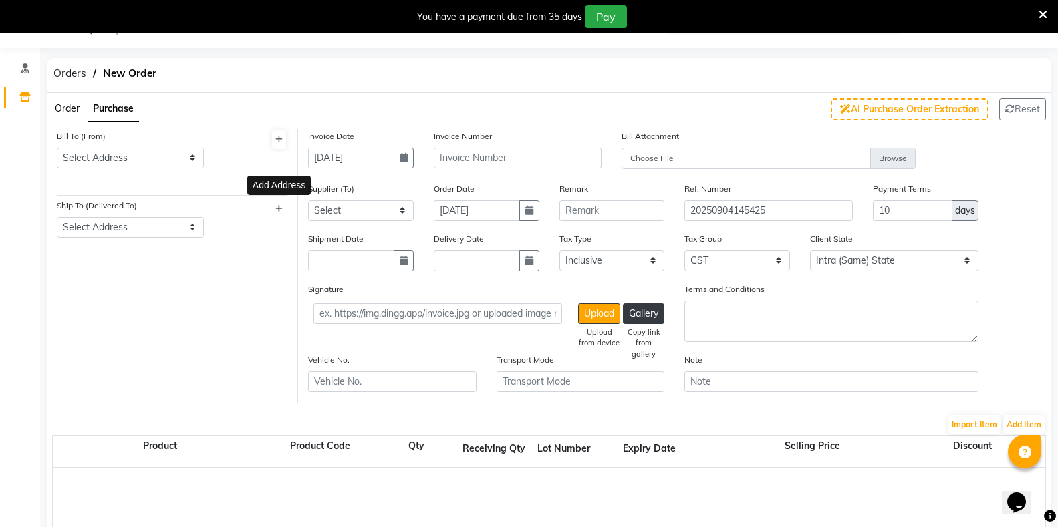
click at [277, 206] on icon at bounding box center [278, 209] width 7 height 8
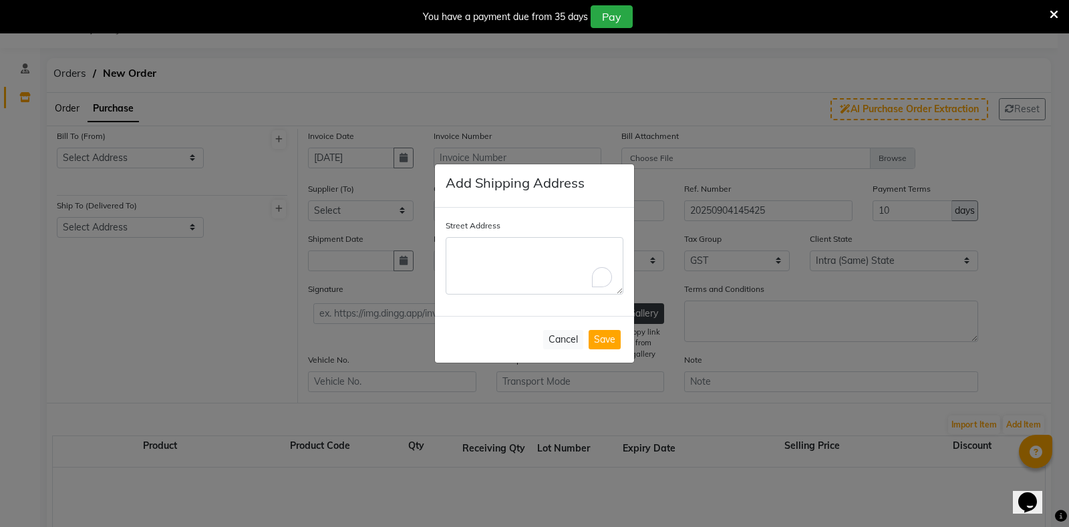
click at [204, 346] on ngb-modal-window "Add Shipping Address Street Address Cancel Save" at bounding box center [534, 263] width 1069 height 527
